Goal: Task Accomplishment & Management: Use online tool/utility

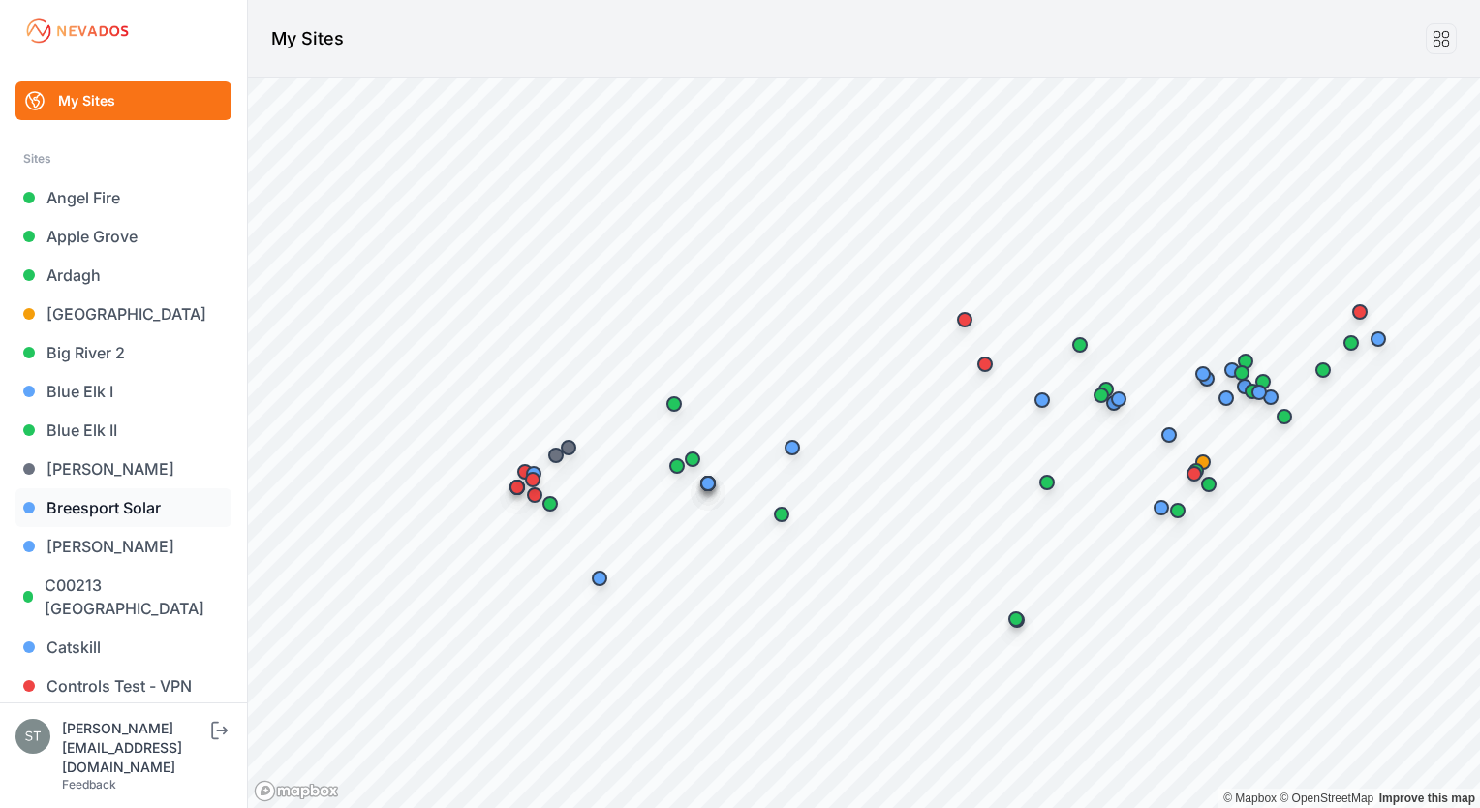
click at [66, 501] on link "Breesport Solar" at bounding box center [123, 507] width 216 height 39
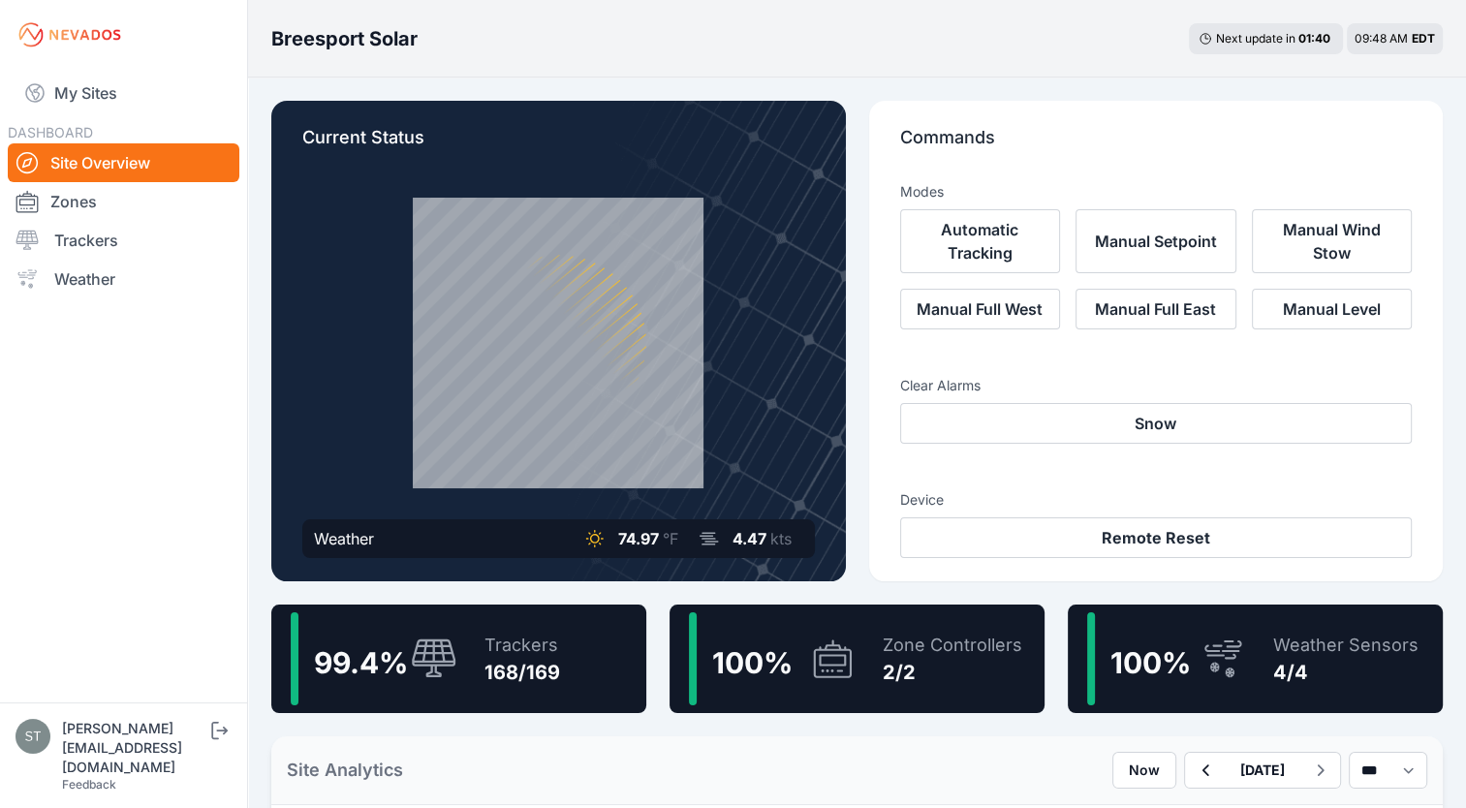
click at [422, 654] on icon at bounding box center [434, 659] width 46 height 42
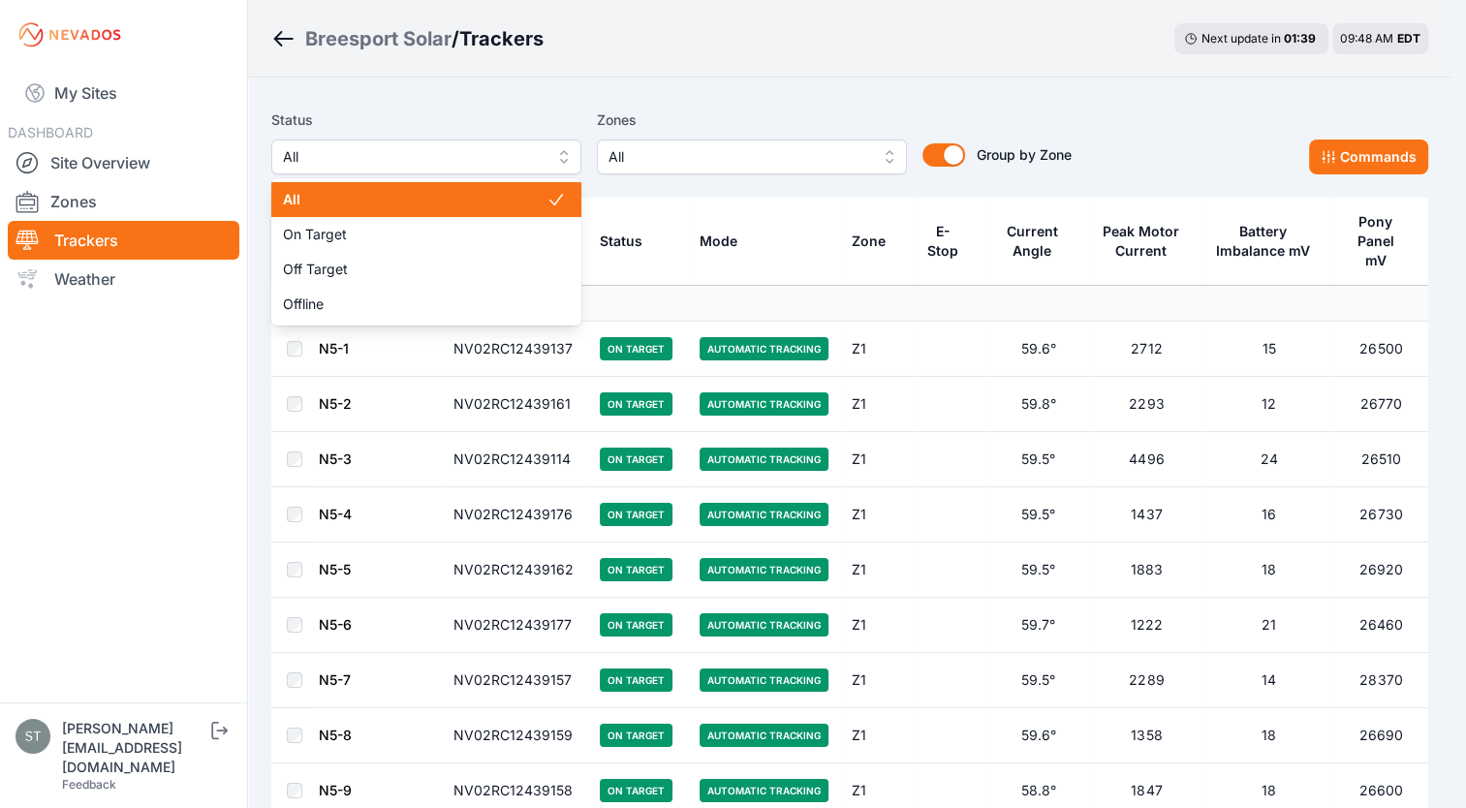
click at [395, 158] on span "All" at bounding box center [413, 156] width 260 height 23
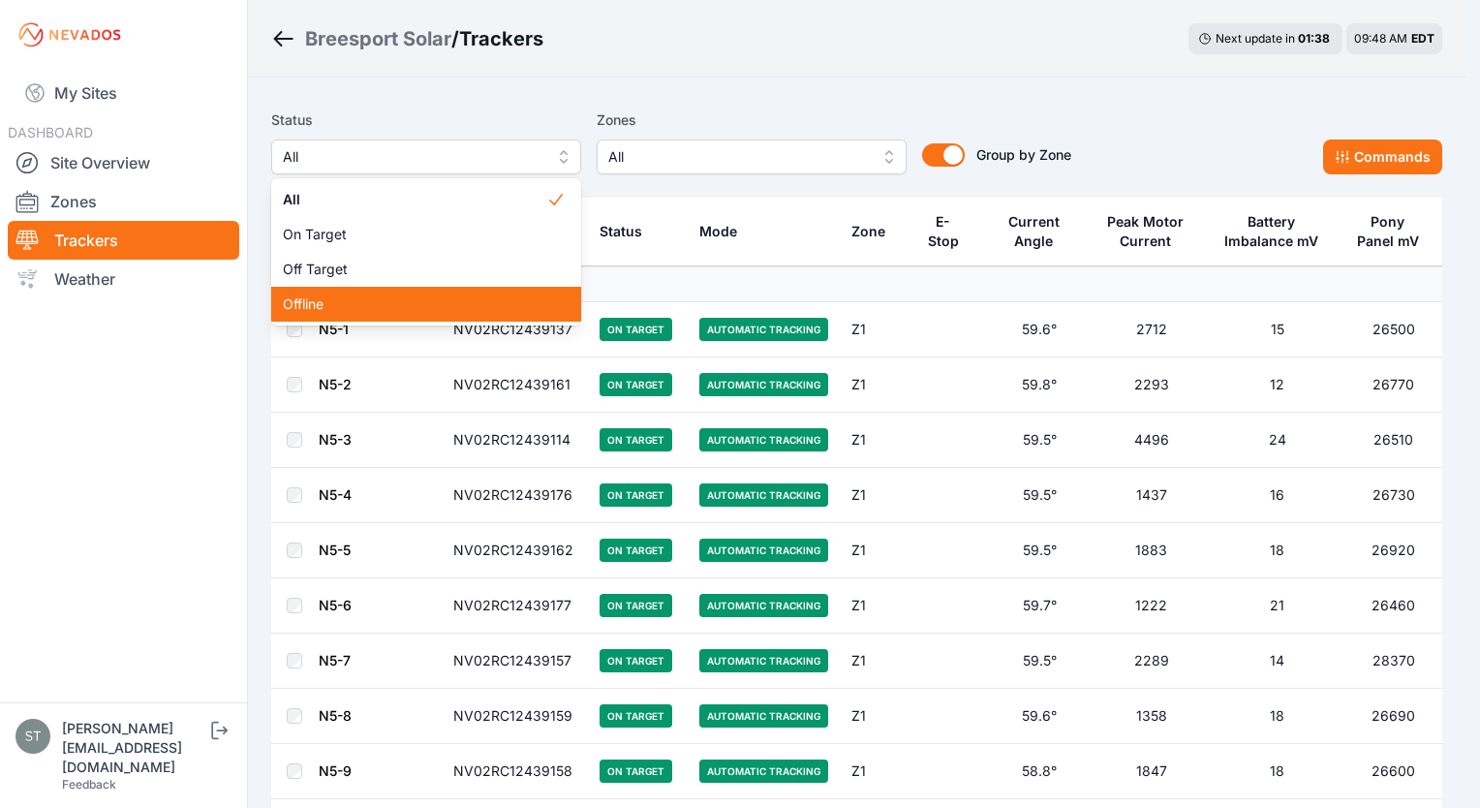
click at [360, 298] on span "Offline" at bounding box center [414, 303] width 263 height 19
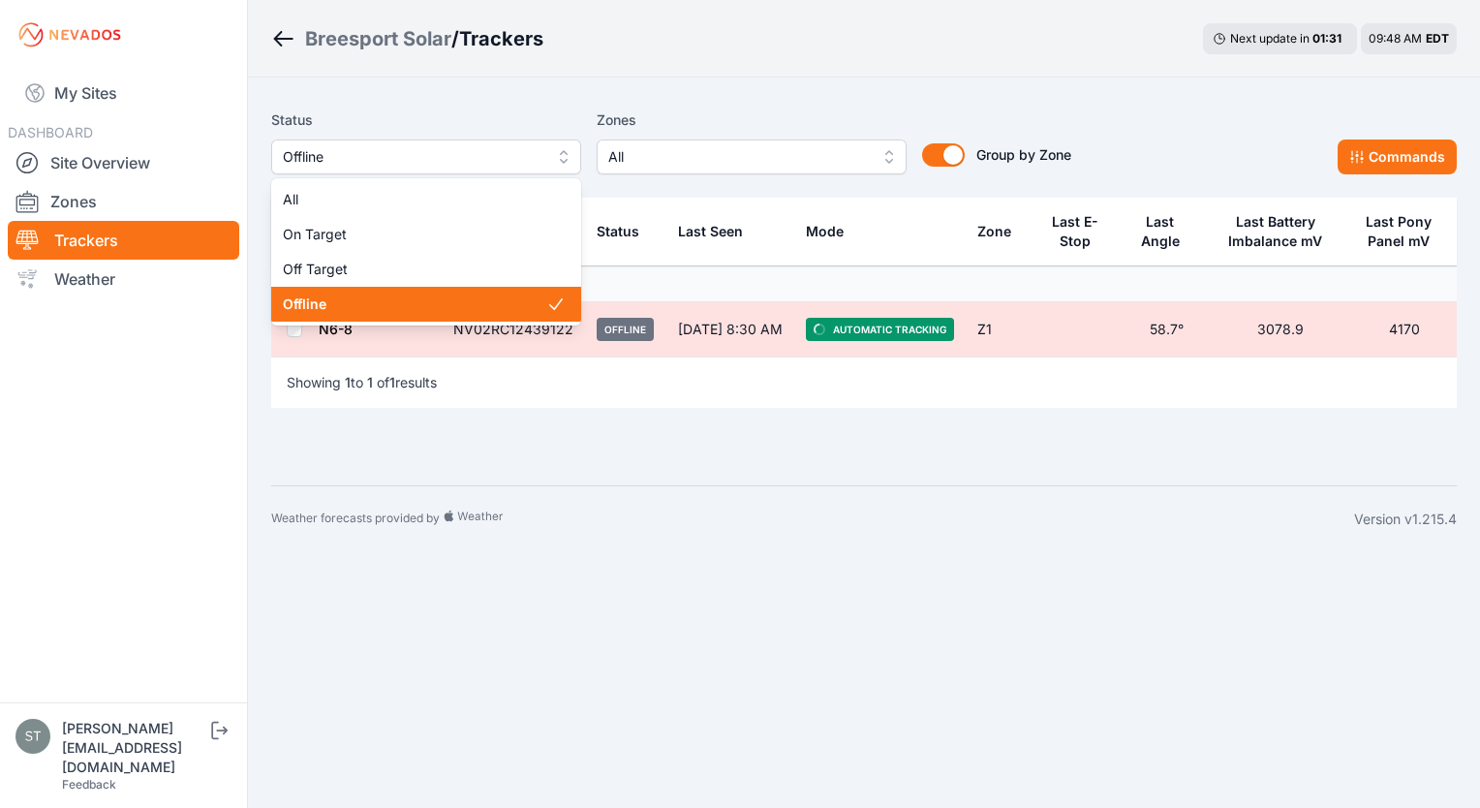
click at [436, 152] on span "Offline" at bounding box center [413, 156] width 260 height 23
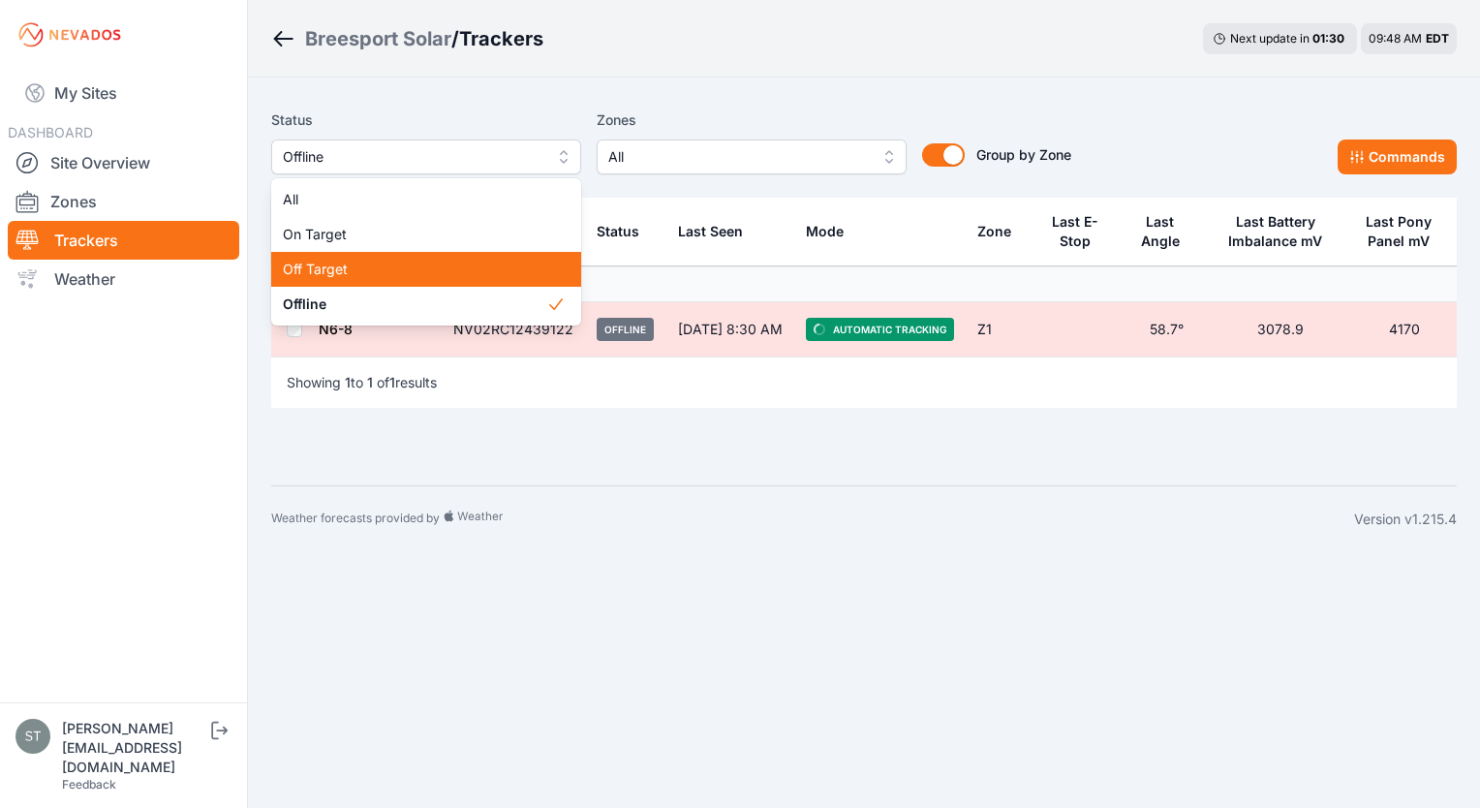
click at [355, 265] on span "Off Target" at bounding box center [414, 269] width 263 height 19
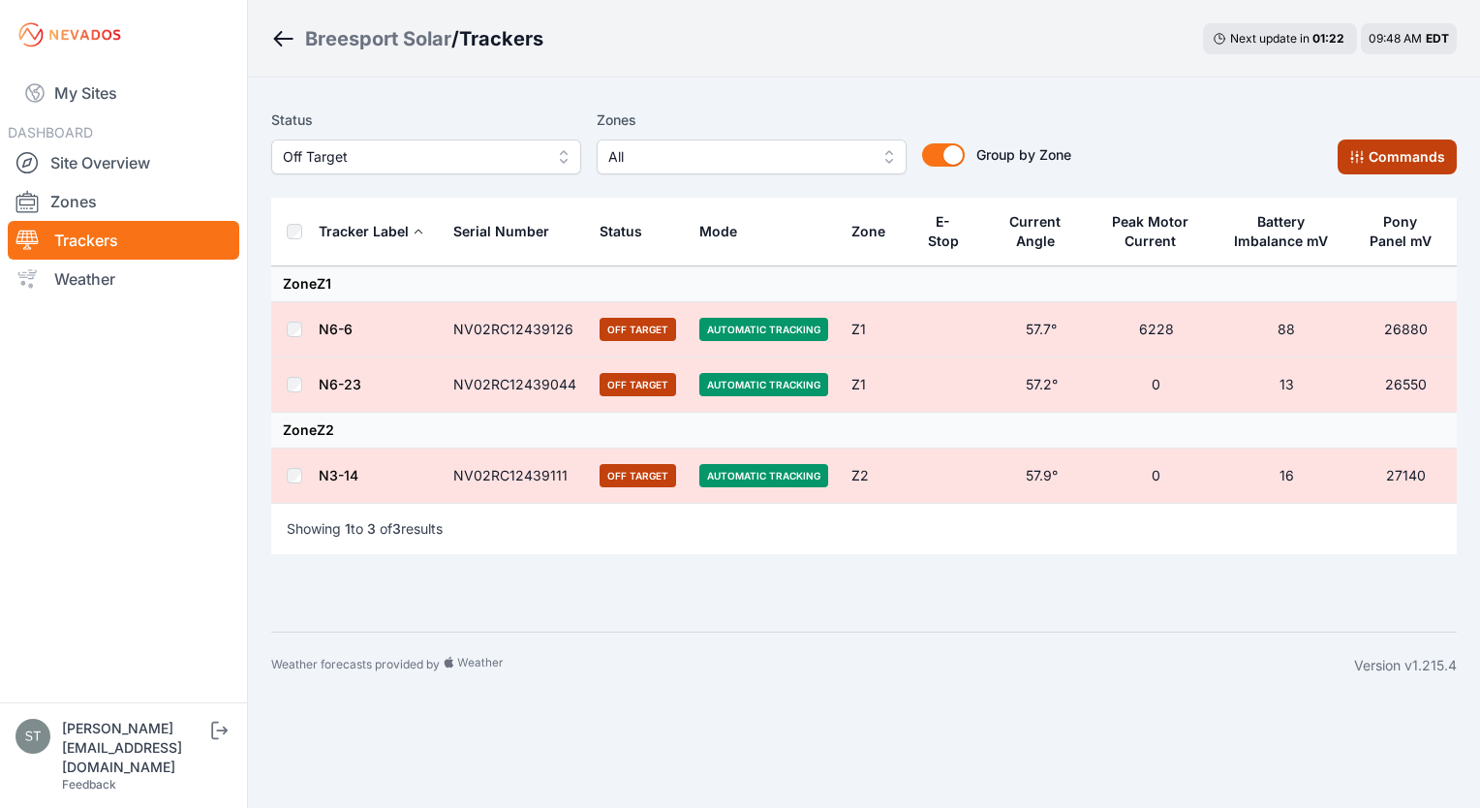
click at [1388, 147] on button "Commands" at bounding box center [1397, 156] width 119 height 35
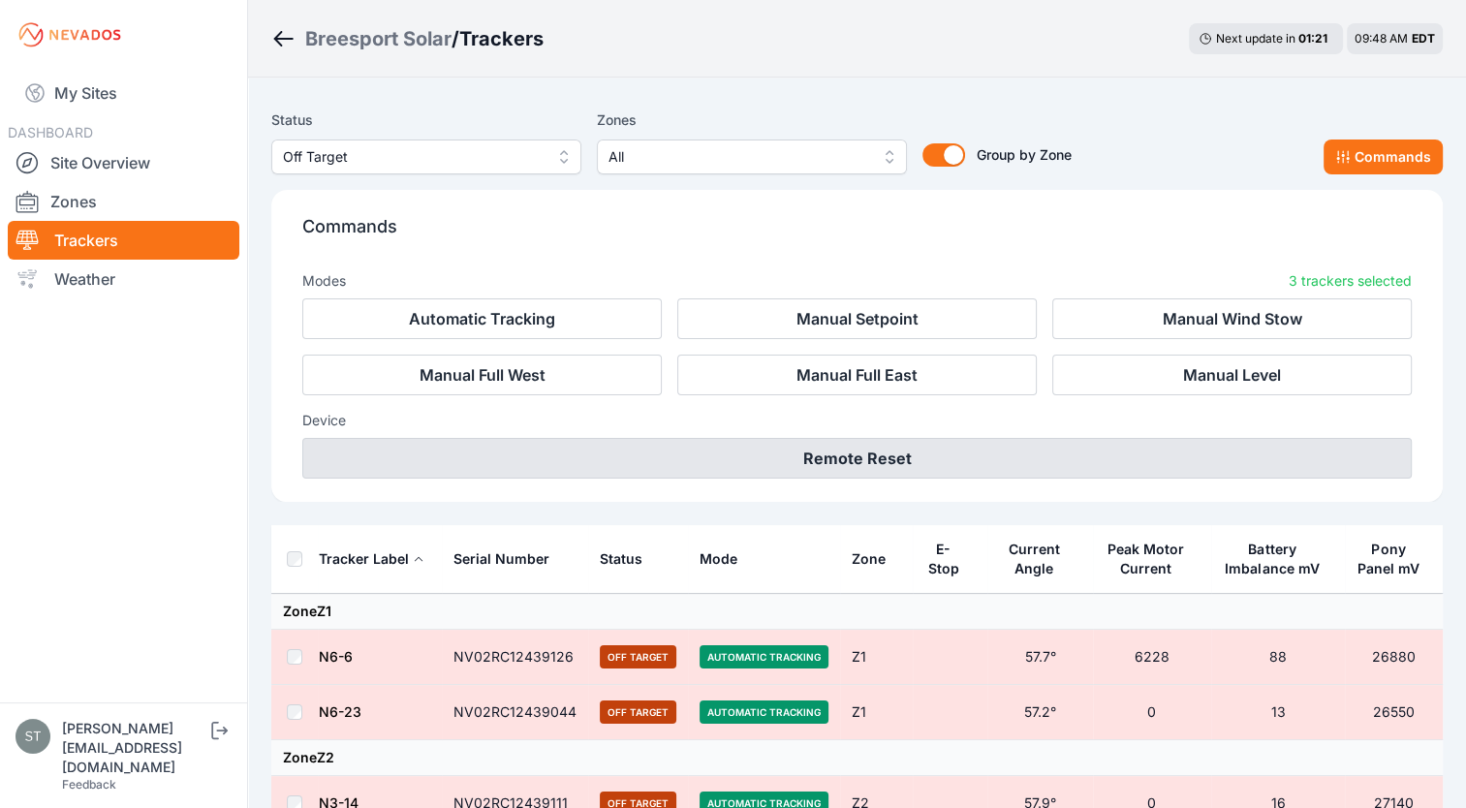
click at [957, 460] on button "Remote Reset" at bounding box center [856, 458] width 1109 height 41
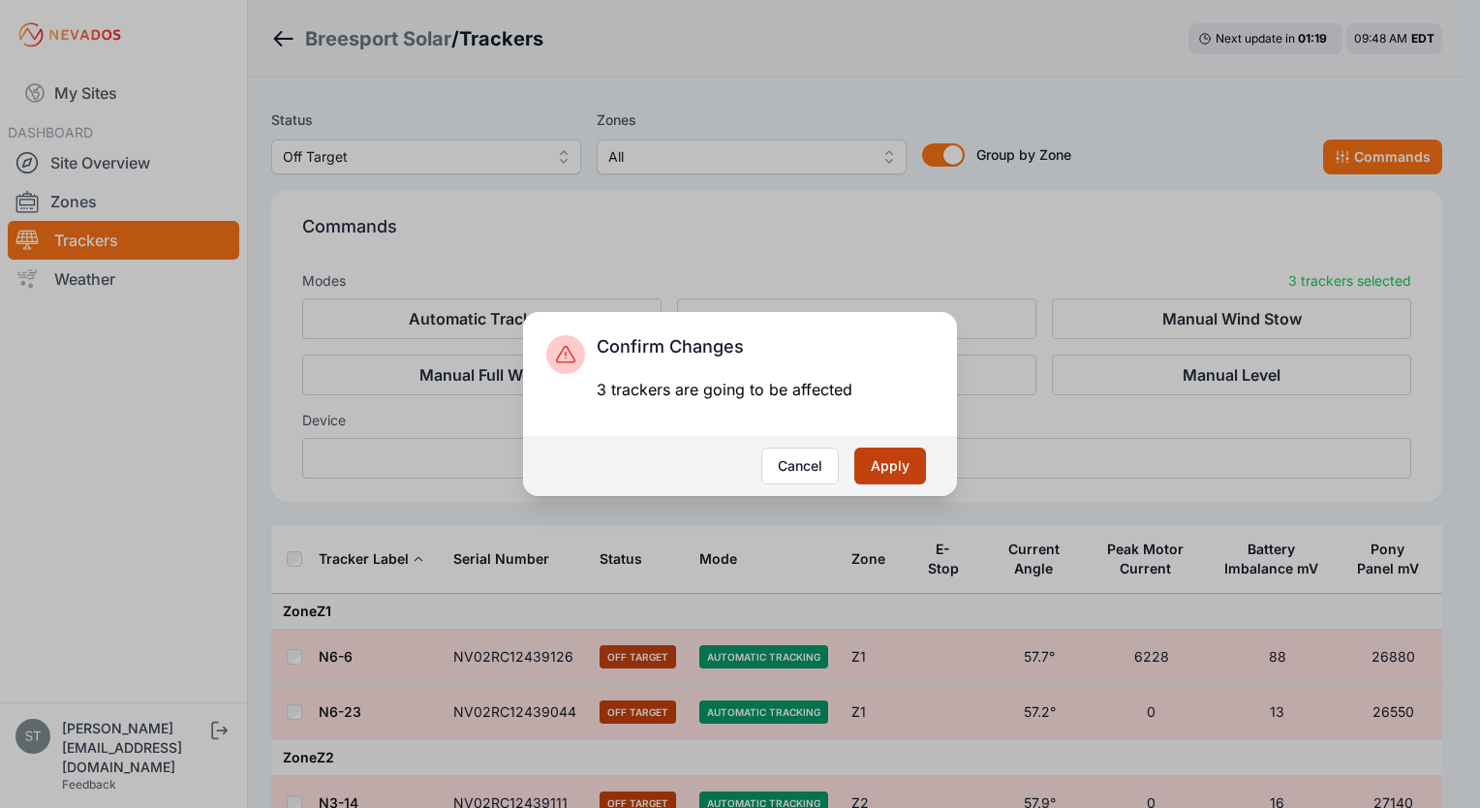
click at [891, 457] on button "Apply" at bounding box center [890, 466] width 72 height 37
